Goal: Task Accomplishment & Management: Manage account settings

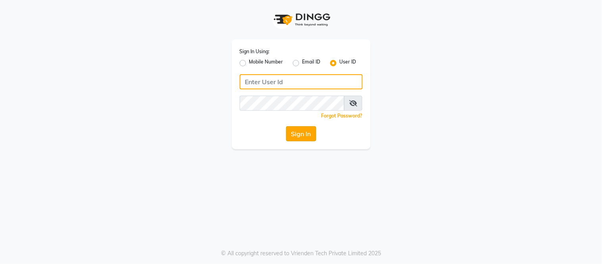
type input "[EMAIL_ADDRESS][DOMAIN_NAME]"
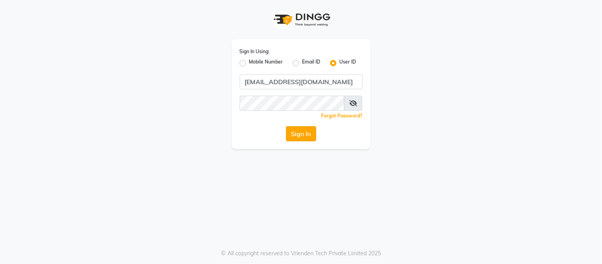
click at [300, 128] on button "Sign In" at bounding box center [301, 133] width 30 height 15
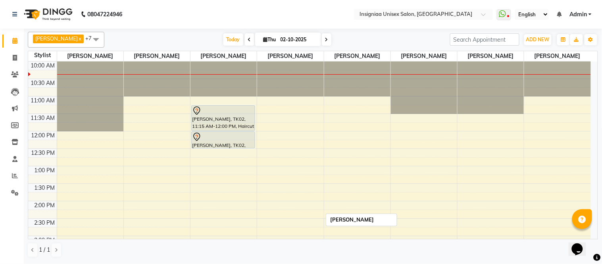
scroll to position [44, 0]
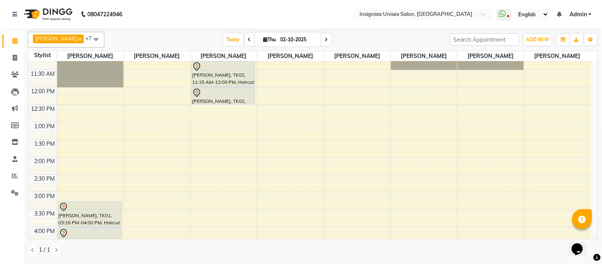
click at [204, 15] on nav "08047224946 Select Location × Insigniaa Unisex Salon, Kharghar WhatsApp Status …" at bounding box center [301, 14] width 602 height 29
